Goal: Information Seeking & Learning: Learn about a topic

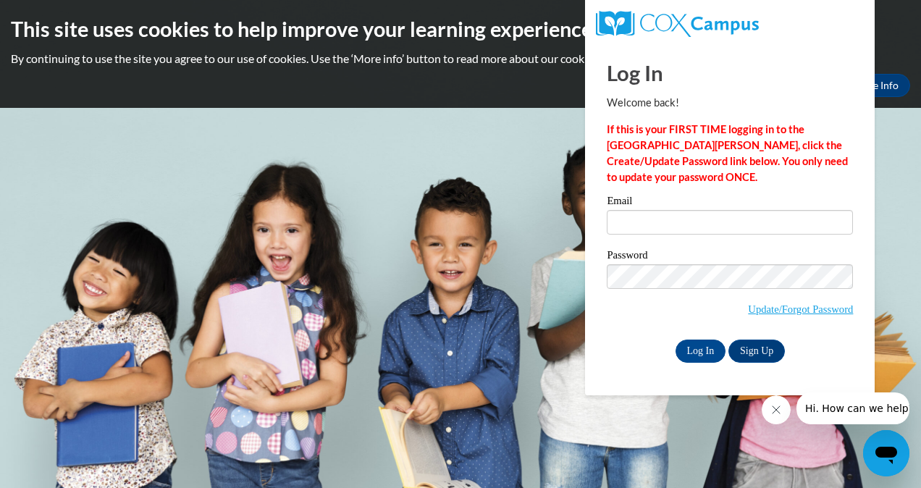
click at [675, 240] on div "Email" at bounding box center [730, 220] width 246 height 50
click at [676, 222] on input "Email" at bounding box center [730, 222] width 246 height 25
type input "[EMAIL_ADDRESS][DOMAIN_NAME]"
click at [721, 350] on input "Log In" at bounding box center [700, 350] width 51 height 23
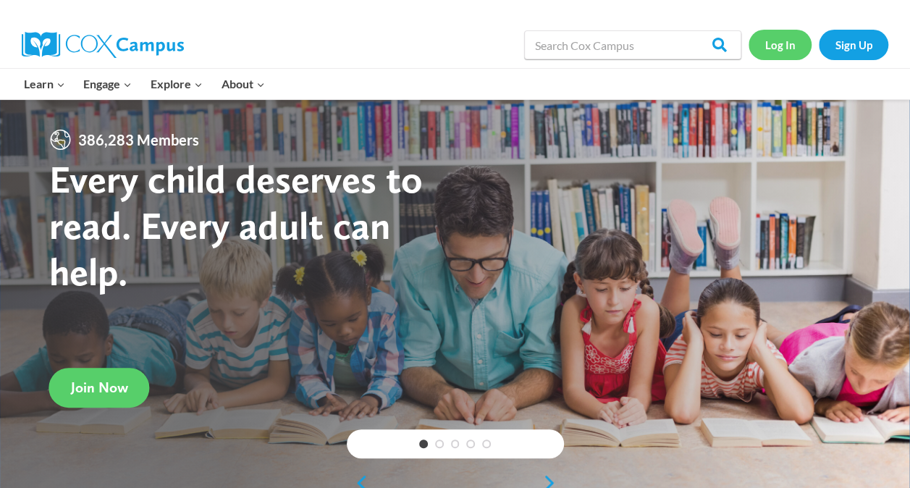
click at [775, 38] on link "Log In" at bounding box center [779, 45] width 63 height 30
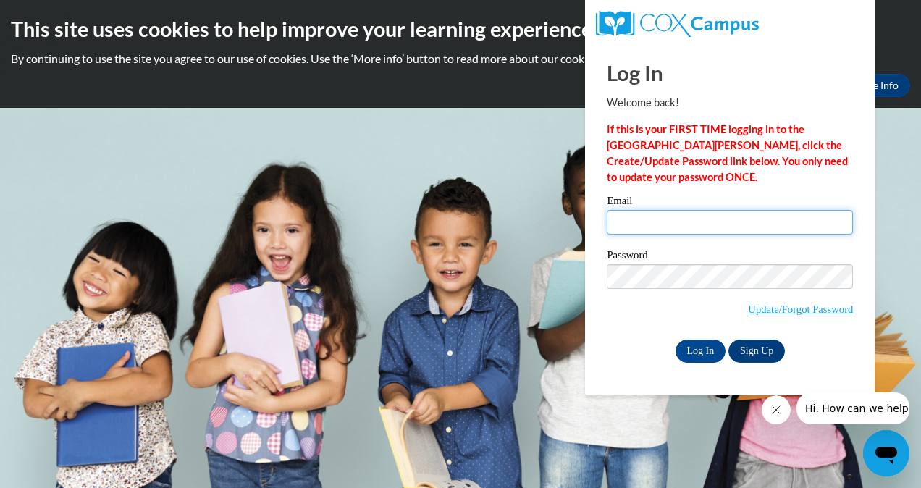
click at [638, 217] on input "Email" at bounding box center [730, 222] width 246 height 25
type input "ldownin6@students.kennesaw.edu"
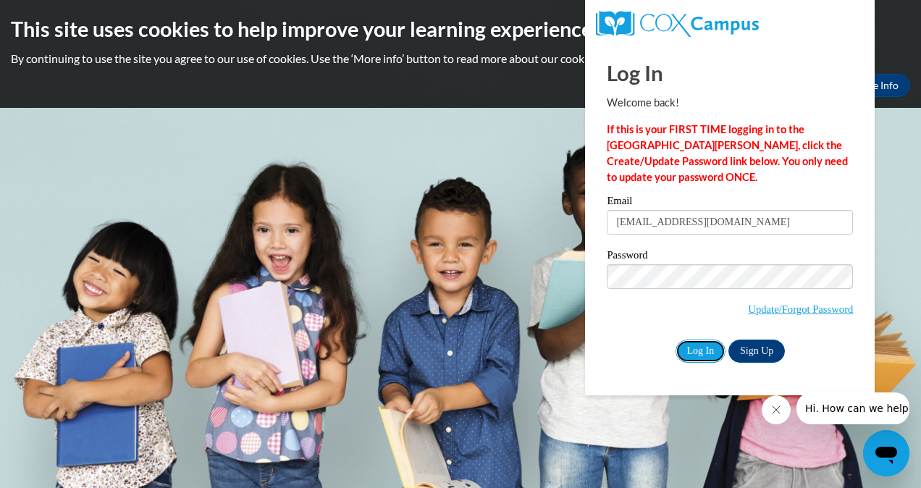
click at [701, 342] on input "Log In" at bounding box center [700, 350] width 51 height 23
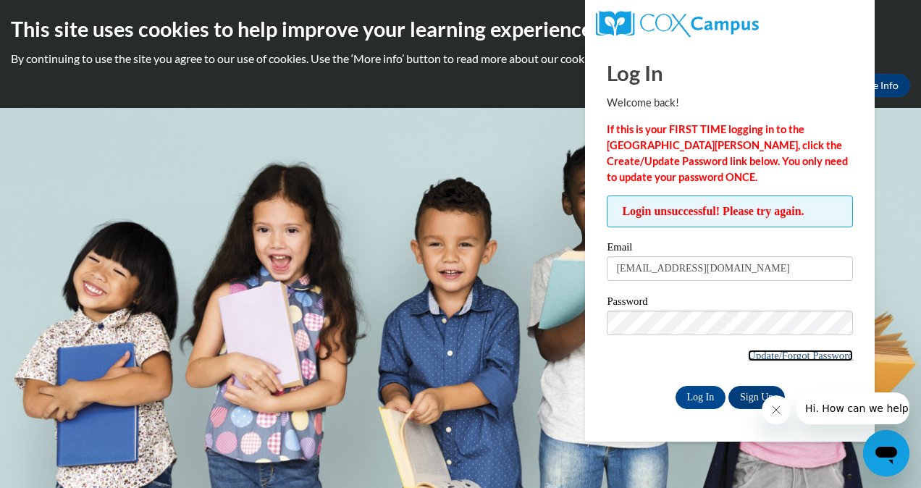
click at [820, 355] on link "Update/Forgot Password" at bounding box center [800, 356] width 105 height 12
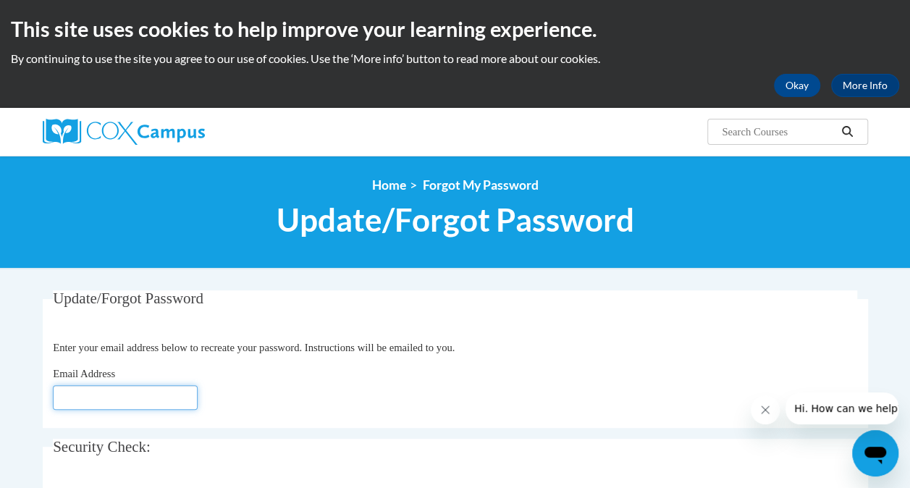
click at [126, 403] on input "Email Address" at bounding box center [125, 397] width 145 height 25
type input "[EMAIL_ADDRESS][DOMAIN_NAME]"
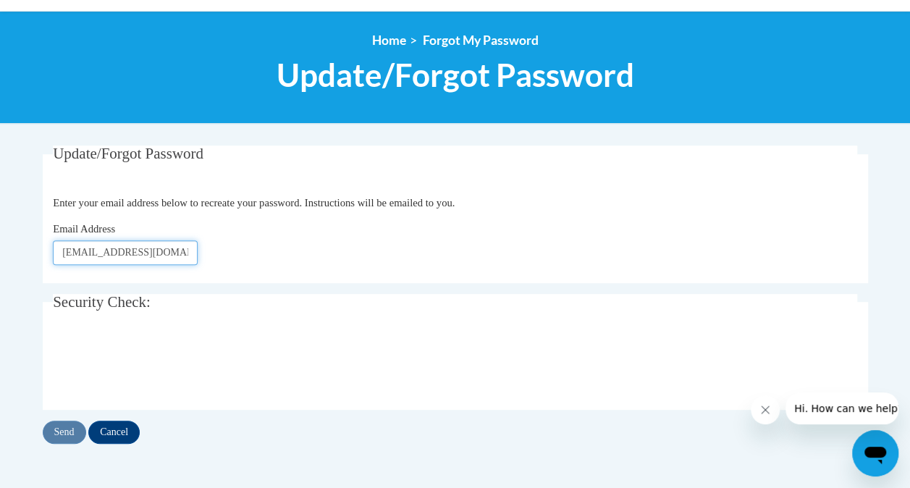
scroll to position [217, 0]
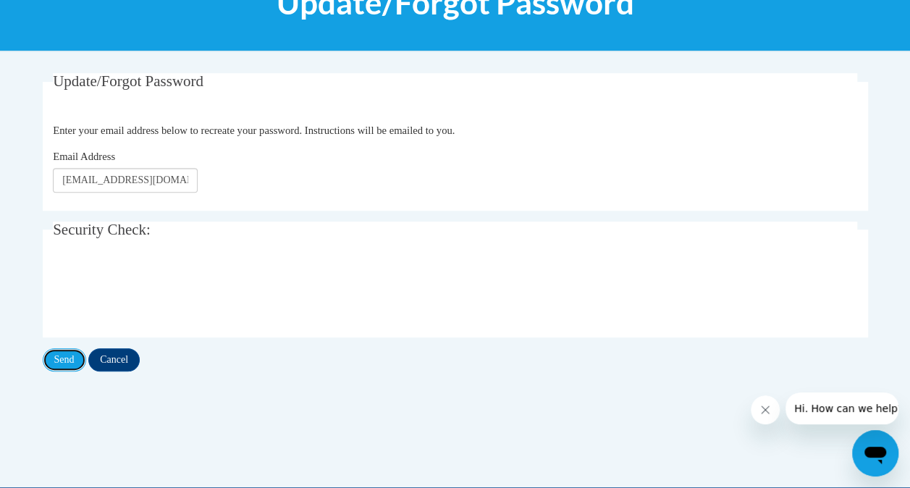
click at [74, 354] on input "Send" at bounding box center [64, 359] width 43 height 23
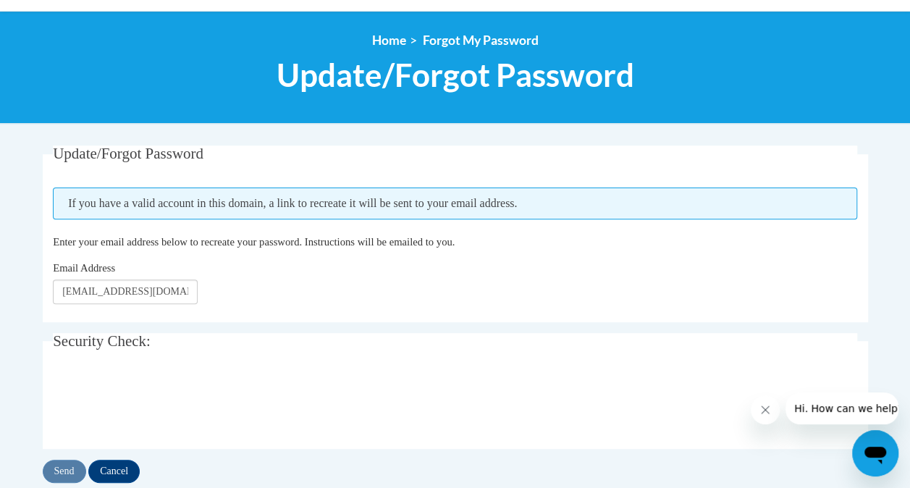
scroll to position [217, 0]
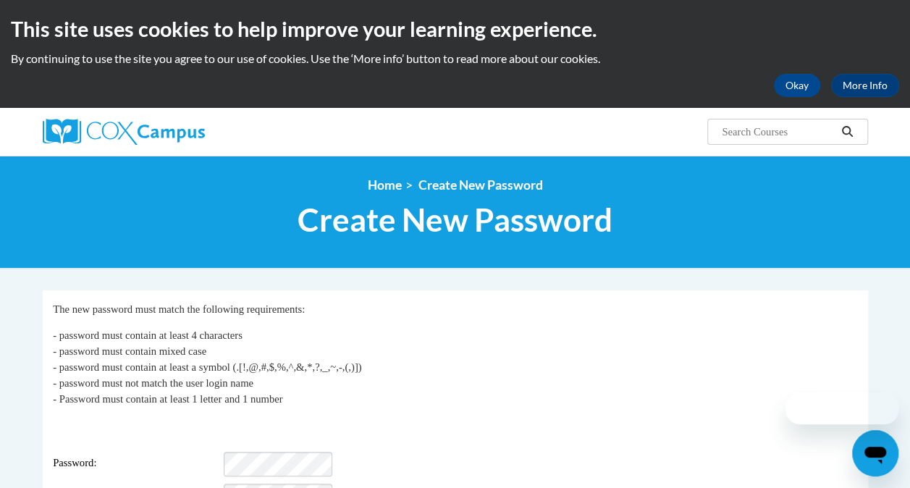
scroll to position [217, 0]
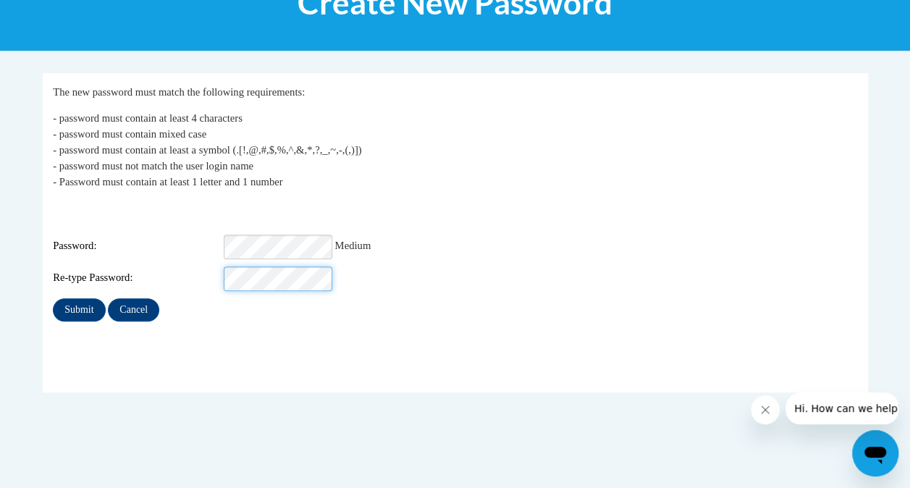
click at [53, 298] on input "Submit" at bounding box center [79, 309] width 52 height 23
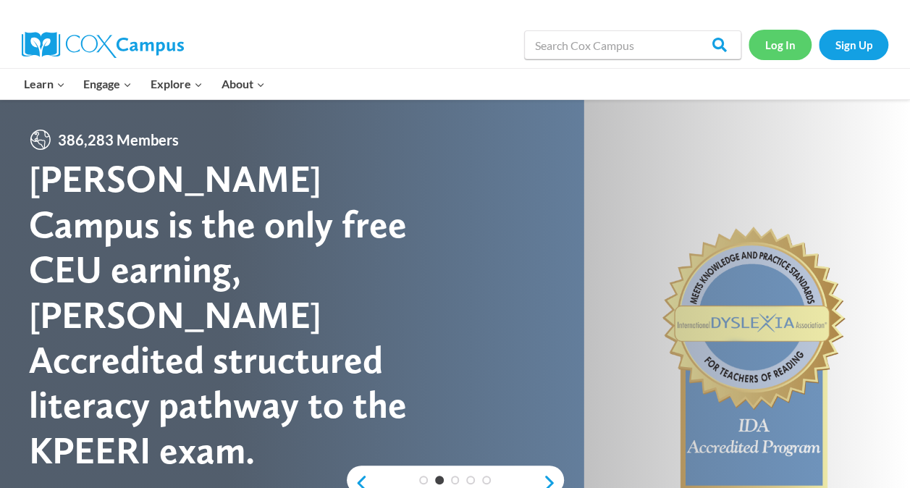
click at [798, 48] on link "Log In" at bounding box center [779, 45] width 63 height 30
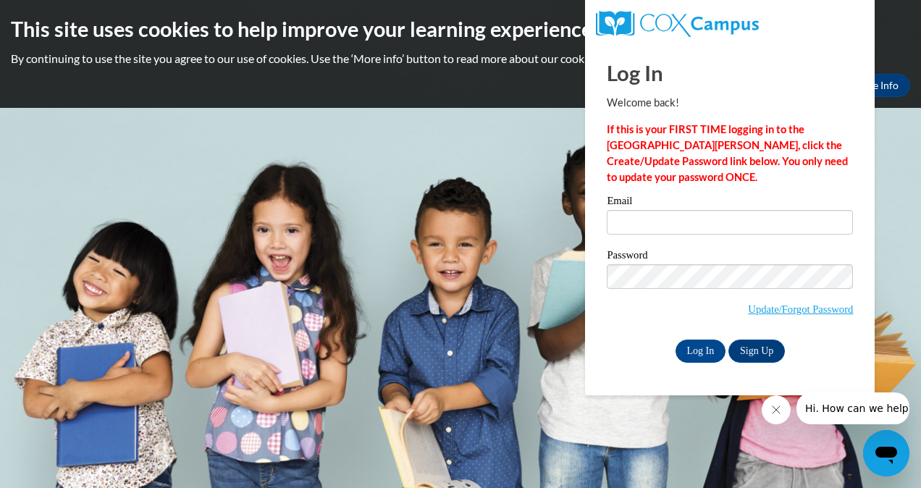
type input "ldownin6@students.kennesaw.edu"
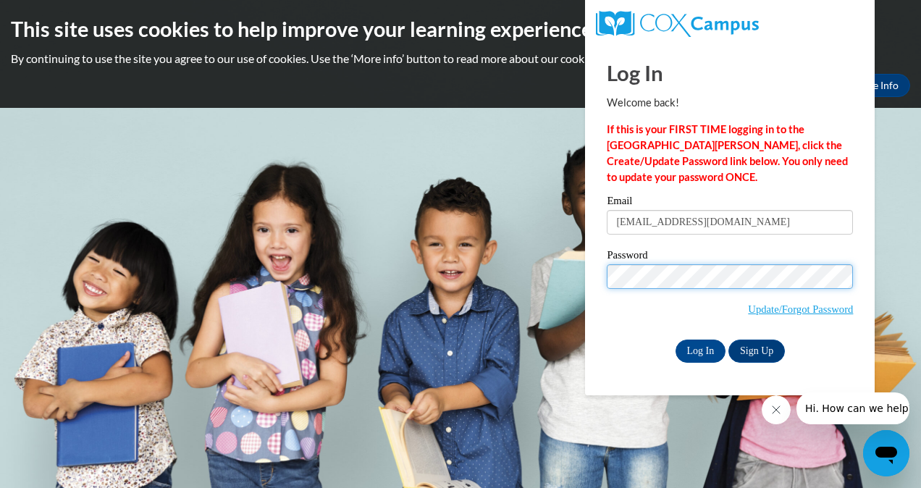
click at [514, 275] on body "This site uses cookies to help improve your learning experience. By continuing …" at bounding box center [460, 244] width 921 height 488
click at [657, 135] on strong "If this is your FIRST TIME logging in to the NEW Cox Campus, click the Create/U…" at bounding box center [727, 153] width 241 height 60
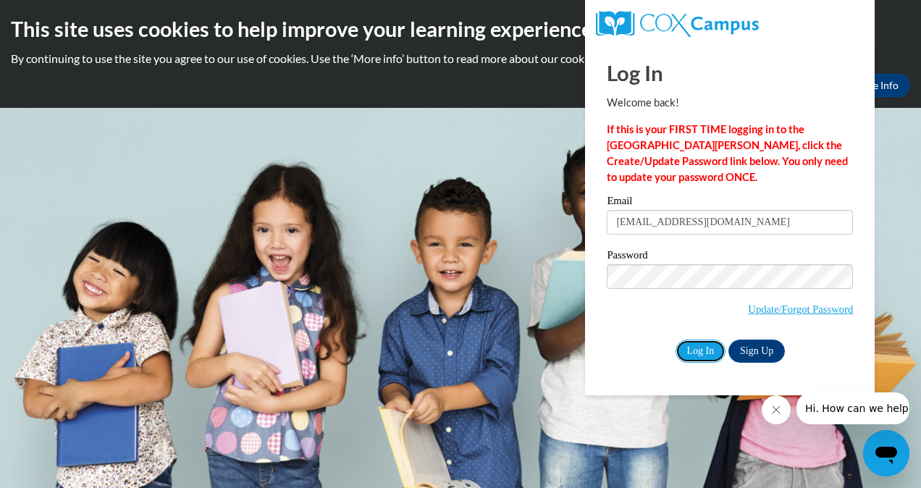
click at [704, 345] on input "Log In" at bounding box center [700, 350] width 51 height 23
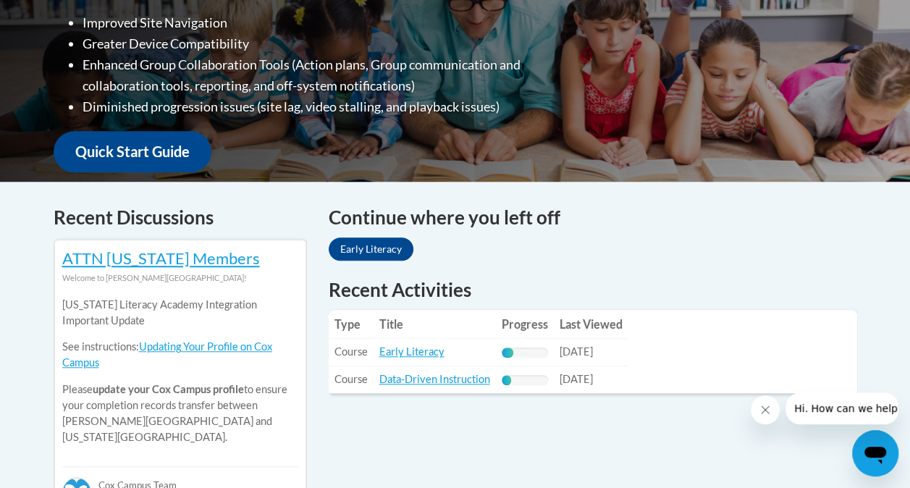
scroll to position [507, 0]
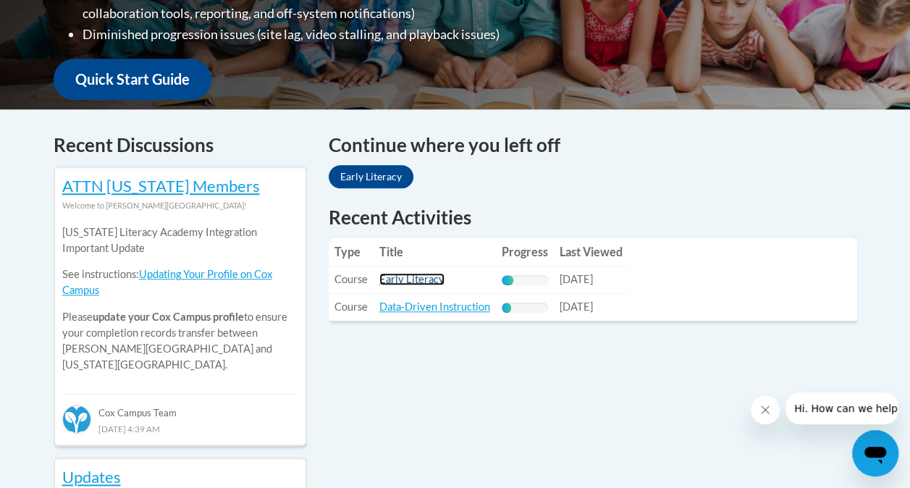
click at [410, 277] on link "Early Literacy" at bounding box center [411, 279] width 65 height 12
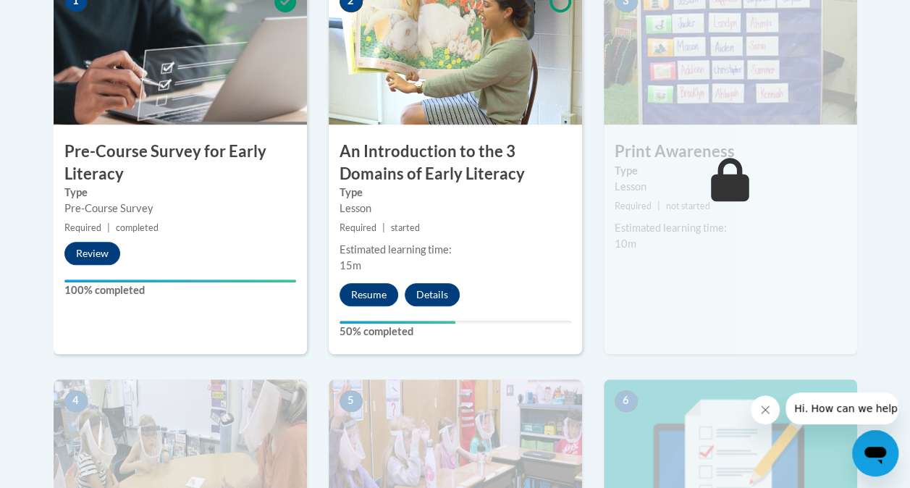
scroll to position [290, 0]
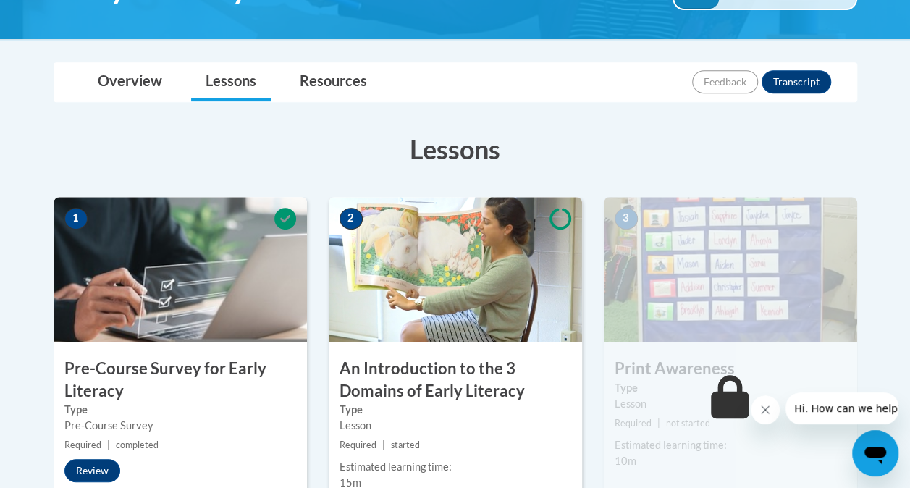
click at [481, 287] on img at bounding box center [455, 269] width 253 height 145
click at [462, 366] on h3 "An Introduction to the 3 Domains of Early Literacy" at bounding box center [455, 380] width 253 height 45
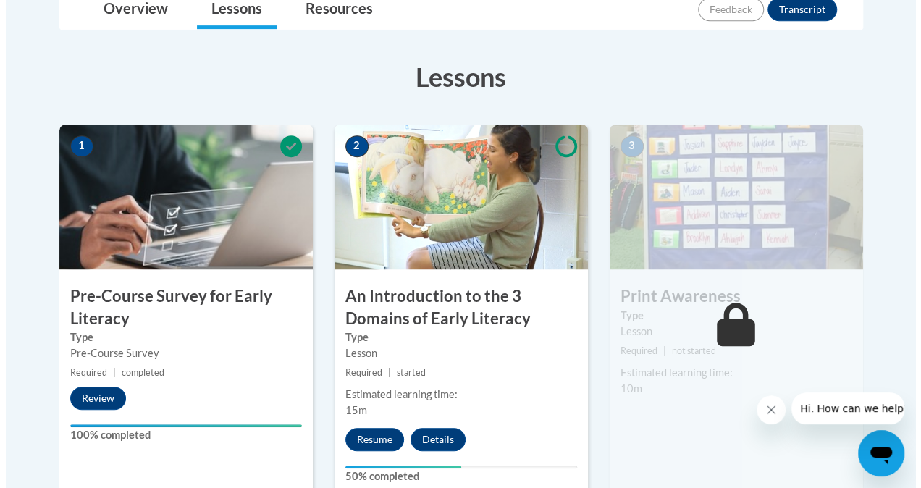
scroll to position [507, 0]
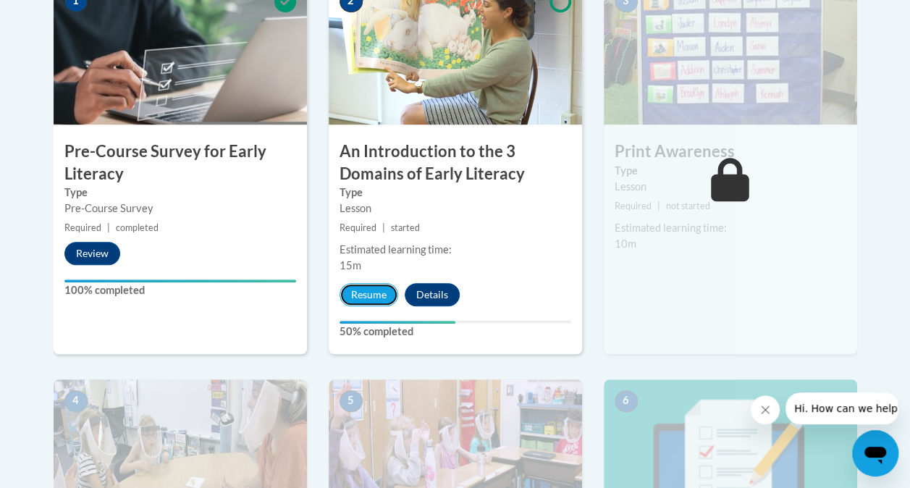
click at [369, 298] on button "Resume" at bounding box center [368, 294] width 59 height 23
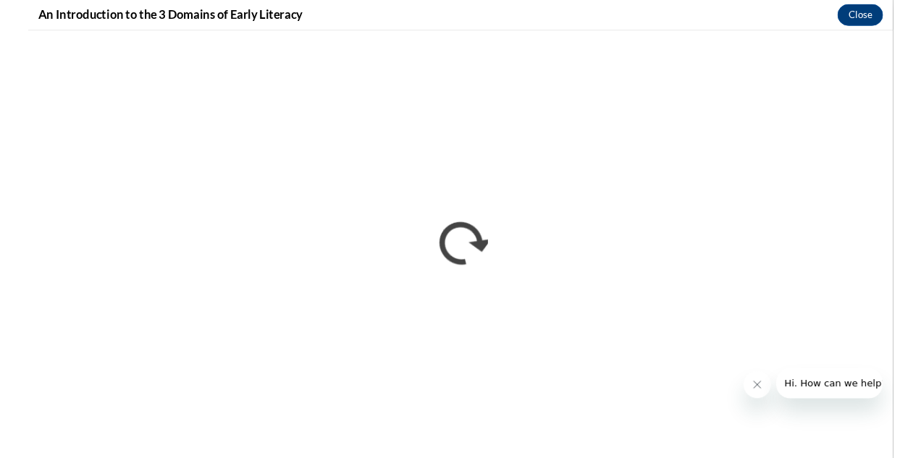
scroll to position [0, 0]
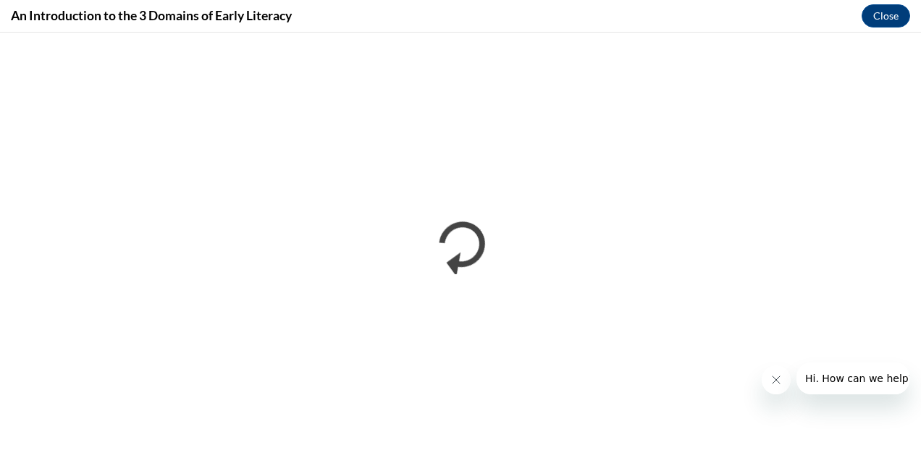
click at [777, 380] on icon "Close message from company" at bounding box center [775, 380] width 12 height 12
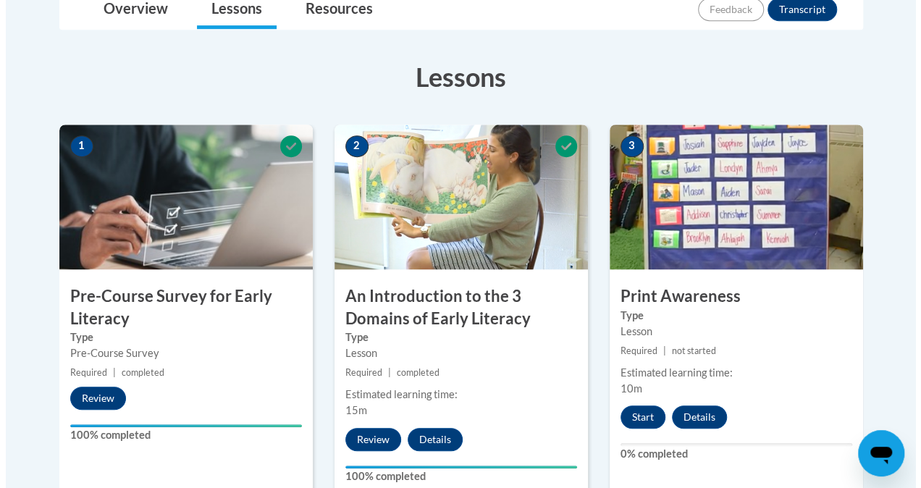
scroll to position [434, 0]
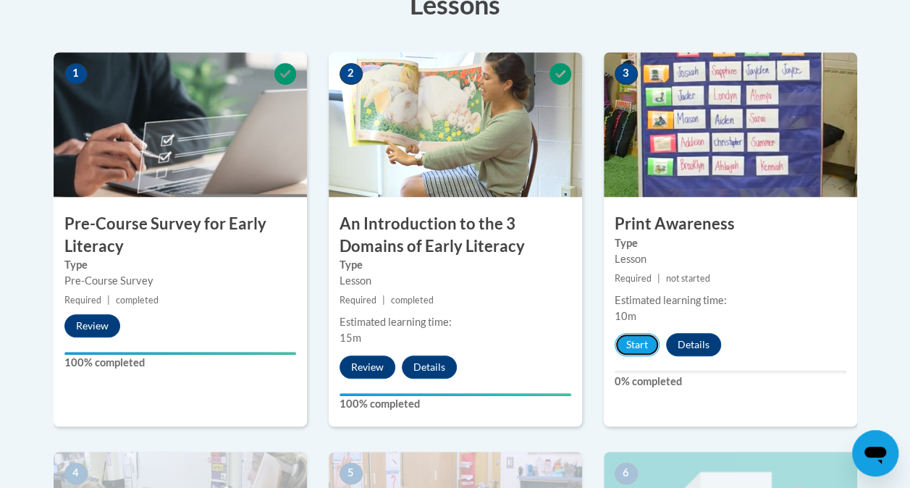
click at [625, 340] on button "Start" at bounding box center [637, 344] width 45 height 23
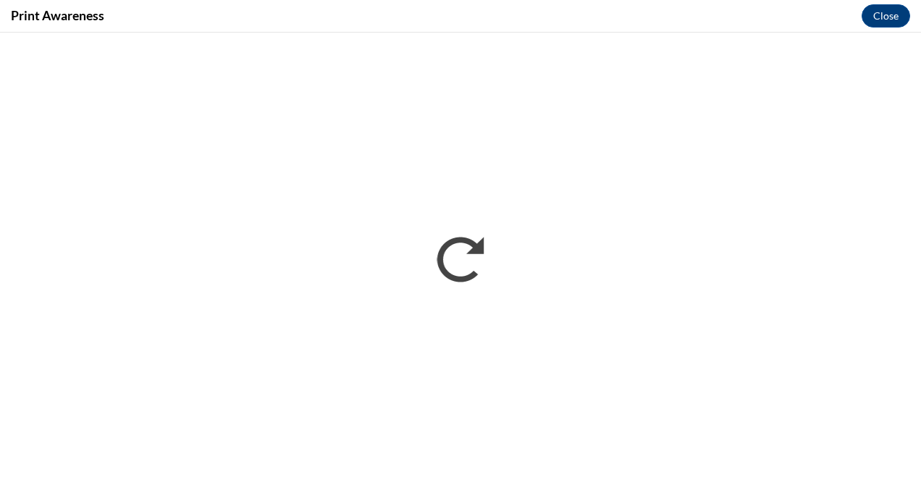
scroll to position [0, 0]
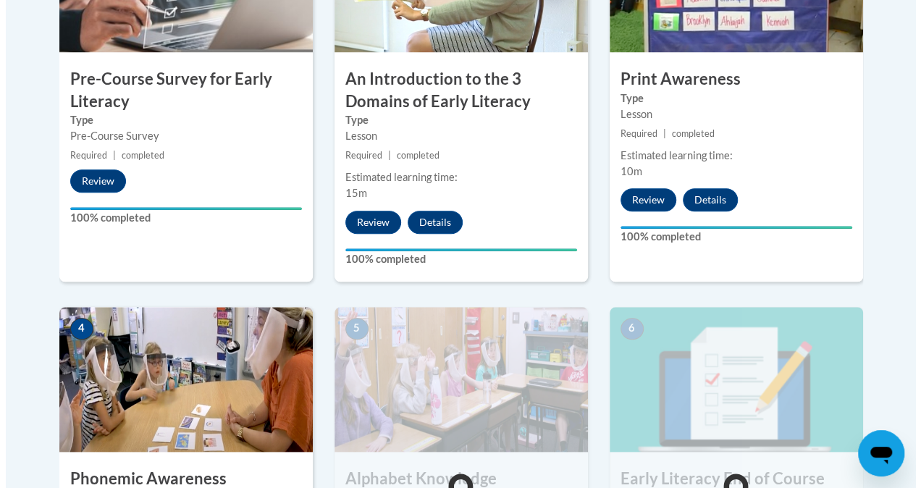
scroll to position [724, 0]
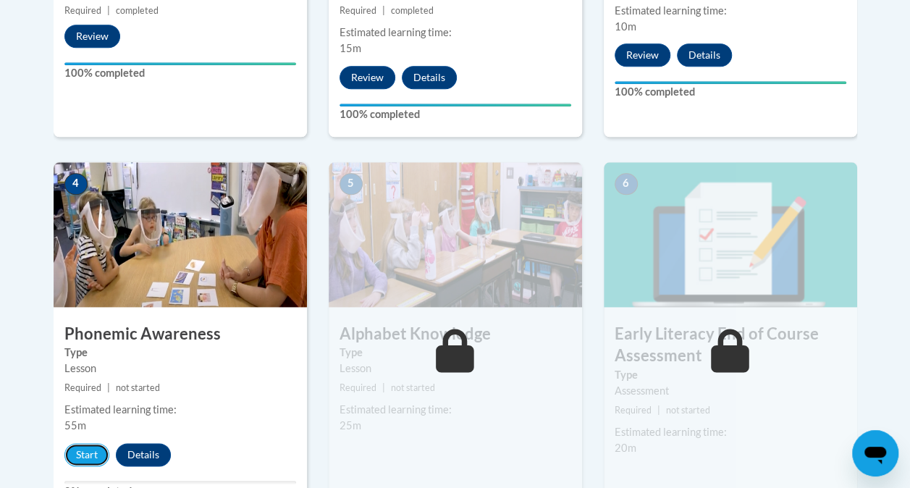
click at [93, 444] on button "Start" at bounding box center [86, 454] width 45 height 23
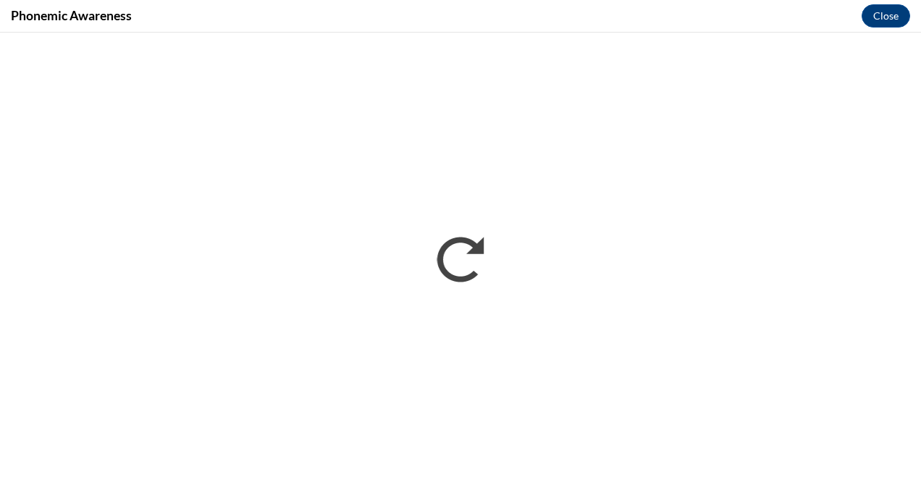
scroll to position [0, 0]
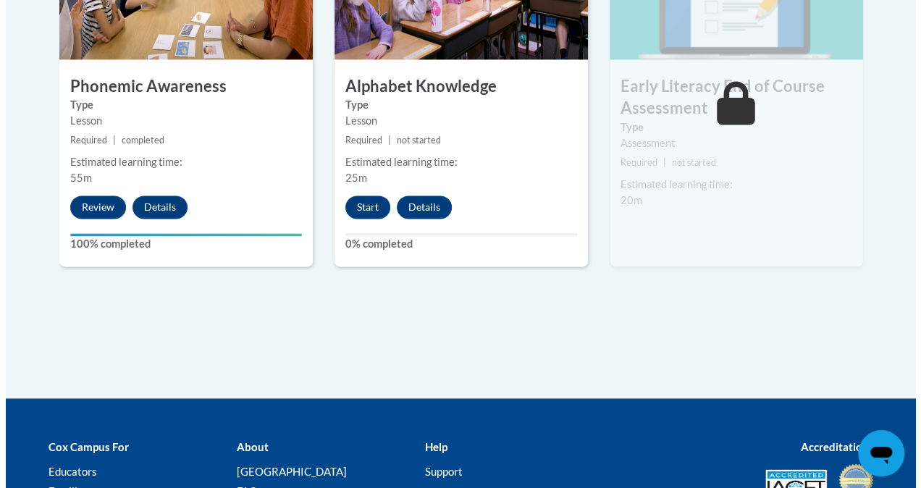
scroll to position [973, 0]
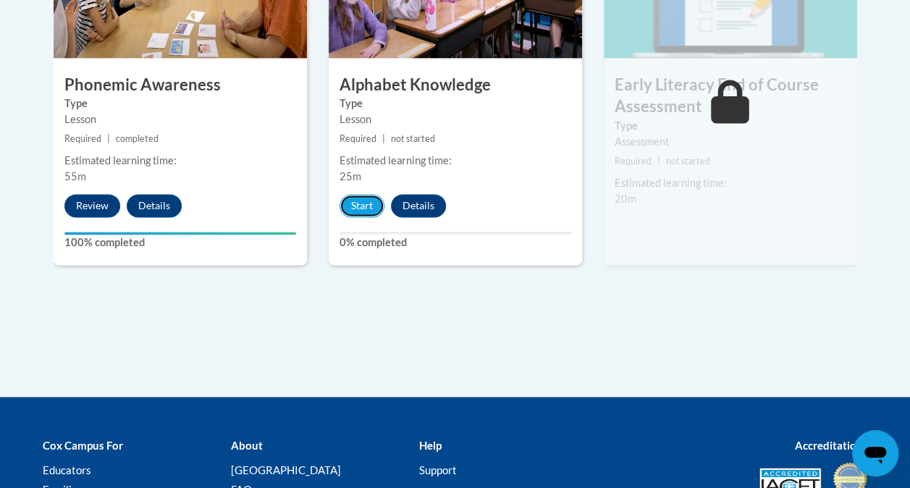
click at [359, 195] on button "Start" at bounding box center [361, 205] width 45 height 23
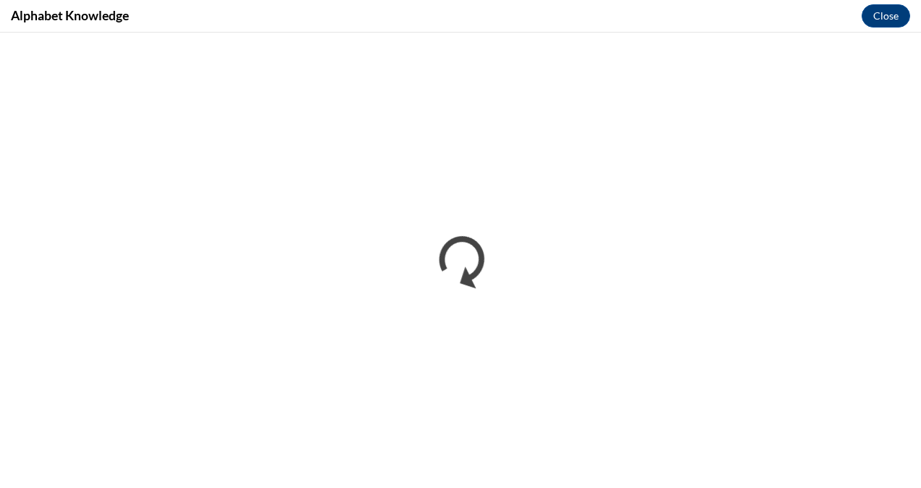
scroll to position [0, 0]
